Goal: Obtain resource: Obtain resource

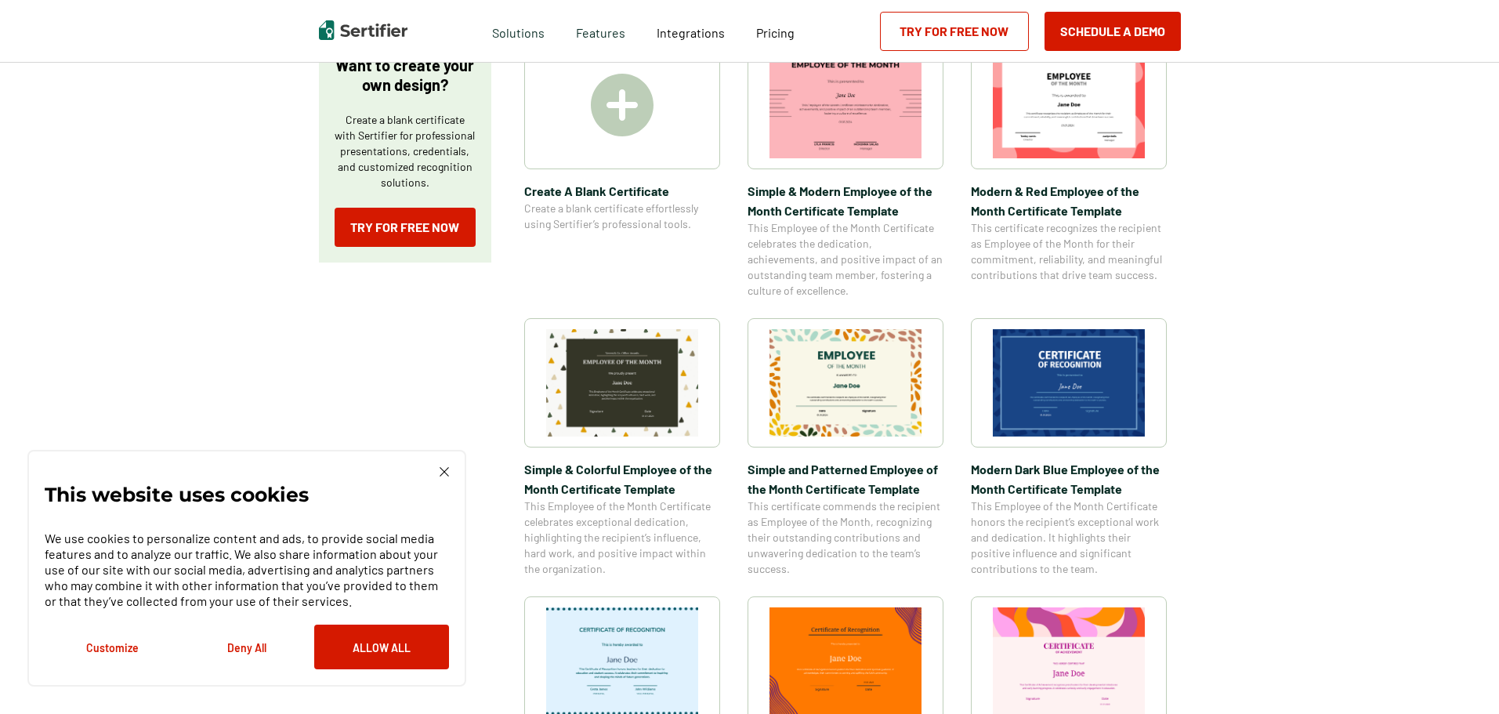
scroll to position [392, 0]
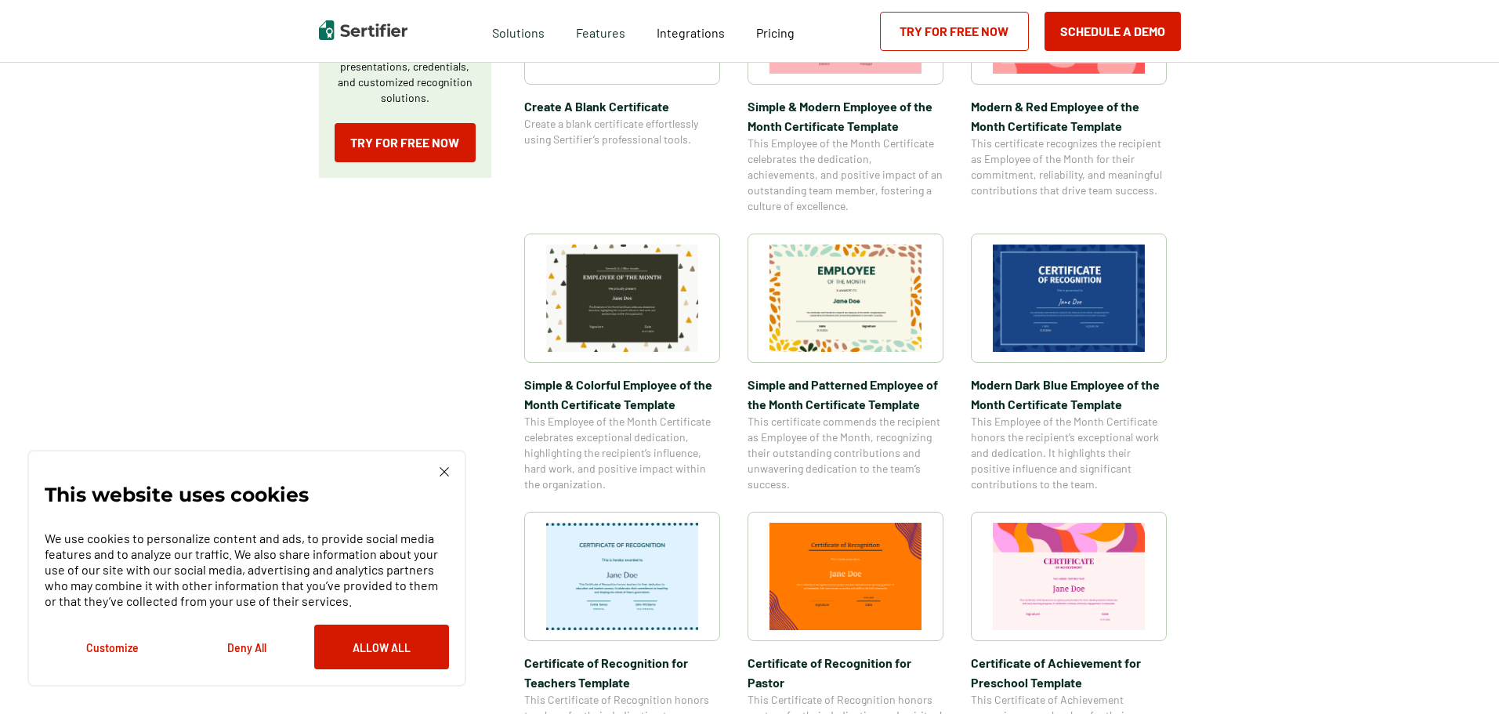
click at [857, 300] on img at bounding box center [846, 298] width 152 height 107
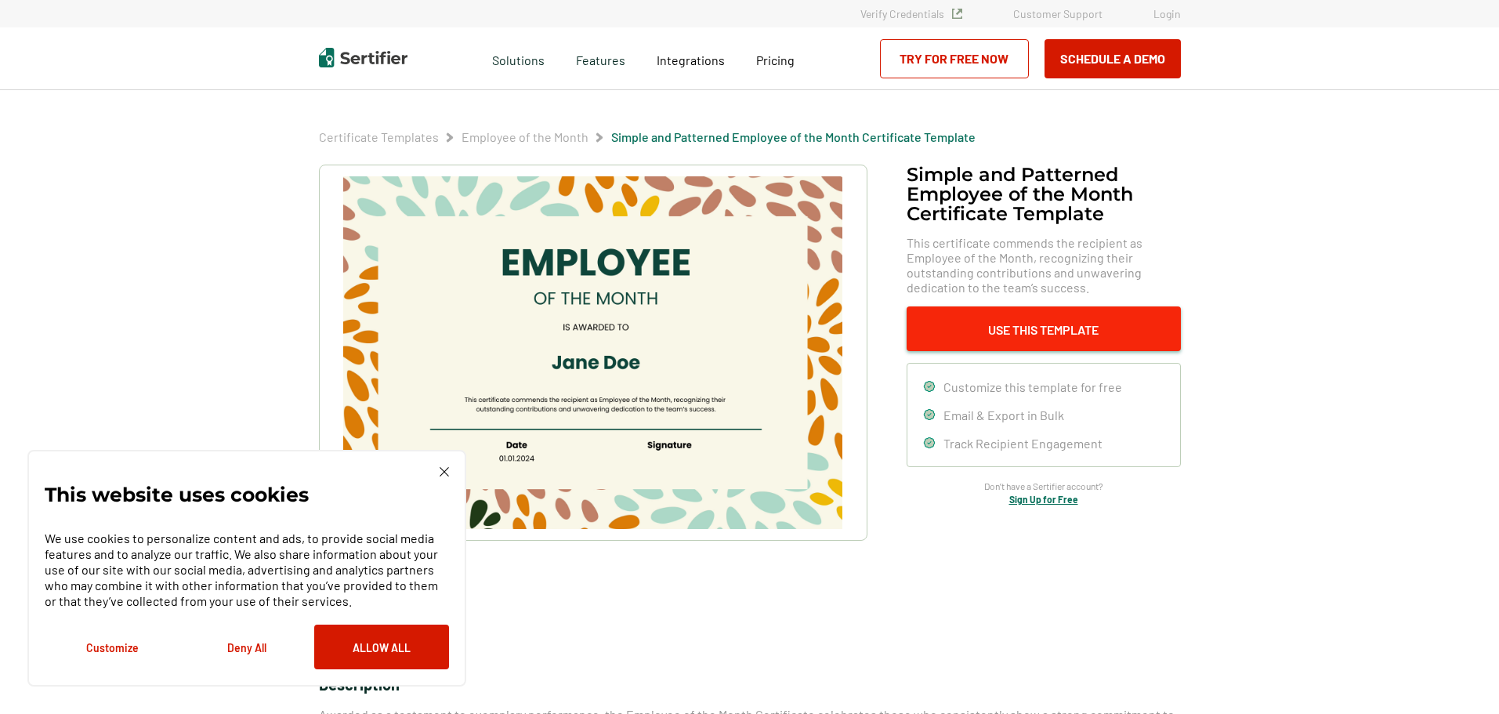
click at [1067, 324] on button "Use This Template" at bounding box center [1044, 328] width 274 height 45
